Goal: Task Accomplishment & Management: Use online tool/utility

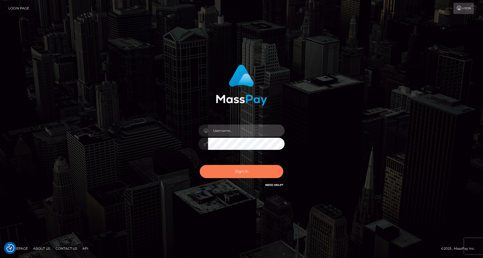
type input "[PERSON_NAME]"
click at [242, 174] on button "Sign in" at bounding box center [241, 171] width 83 height 13
type input "Jordan Yallen"
click at [236, 172] on button "Sign in" at bounding box center [241, 171] width 83 height 13
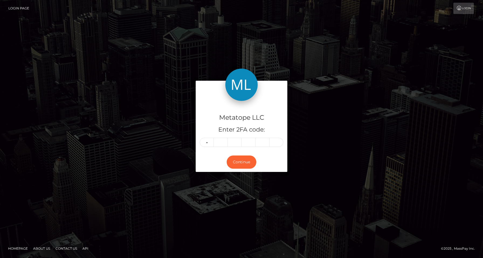
type input "0"
type input "3"
type input "7"
type input "1"
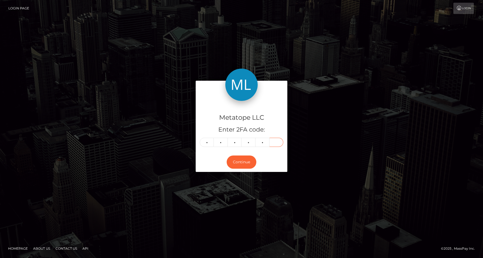
type input "4"
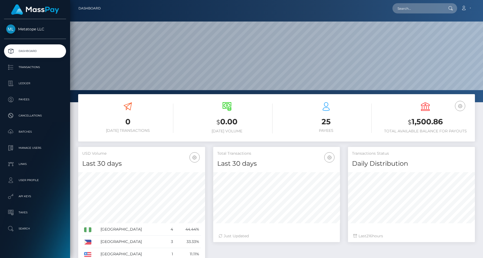
scroll to position [95, 127]
click at [27, 133] on p "Batches" at bounding box center [35, 132] width 58 height 8
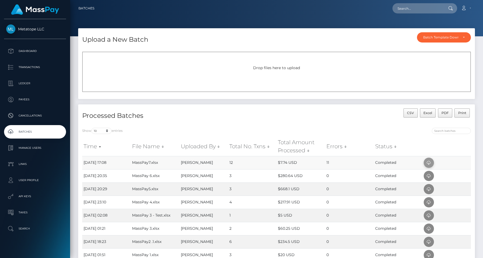
click at [426, 162] on icon at bounding box center [428, 163] width 6 height 7
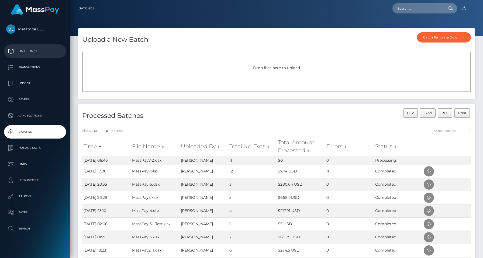
click at [33, 51] on p "Dashboard" at bounding box center [35, 51] width 58 height 8
